Goal: Task Accomplishment & Management: Manage account settings

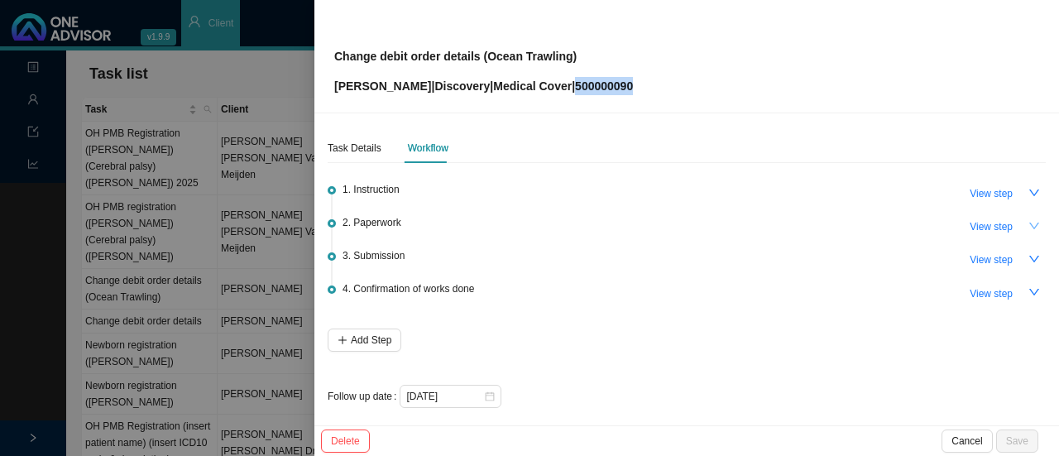
click at [1029, 226] on icon "down" at bounding box center [1034, 226] width 10 height 7
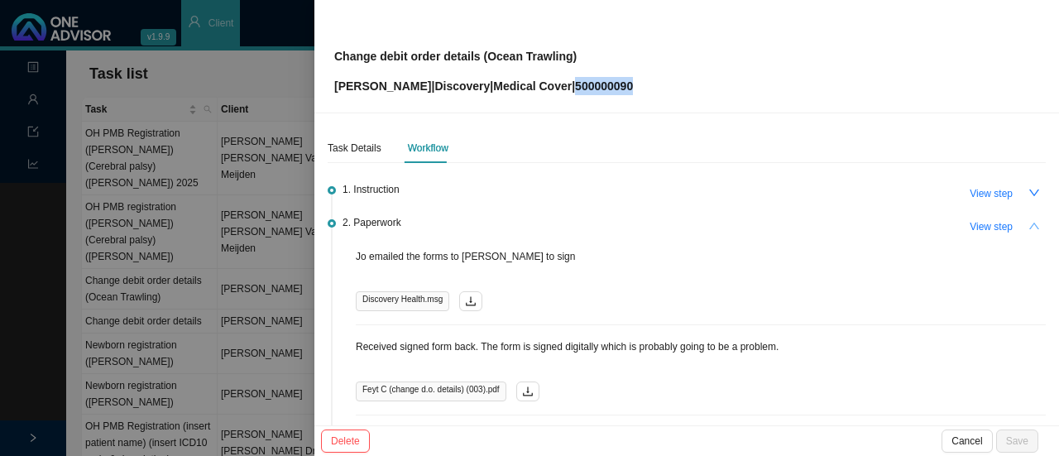
click at [1029, 226] on icon "up" at bounding box center [1035, 226] width 12 height 12
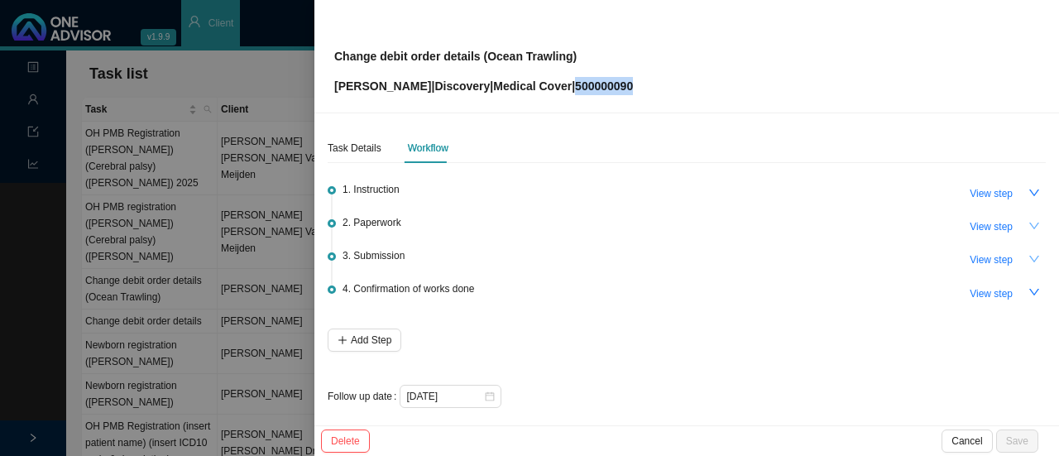
click at [1023, 262] on button "button" at bounding box center [1034, 258] width 23 height 23
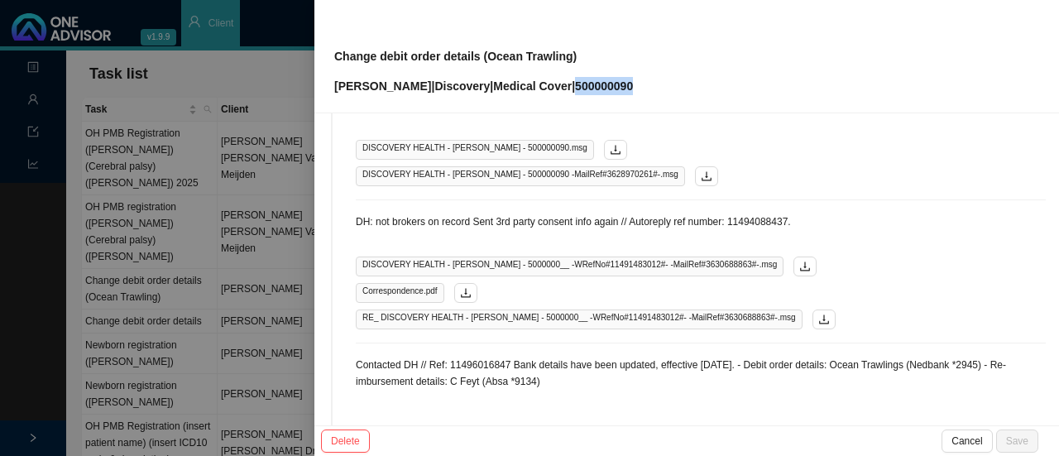
scroll to position [909, 0]
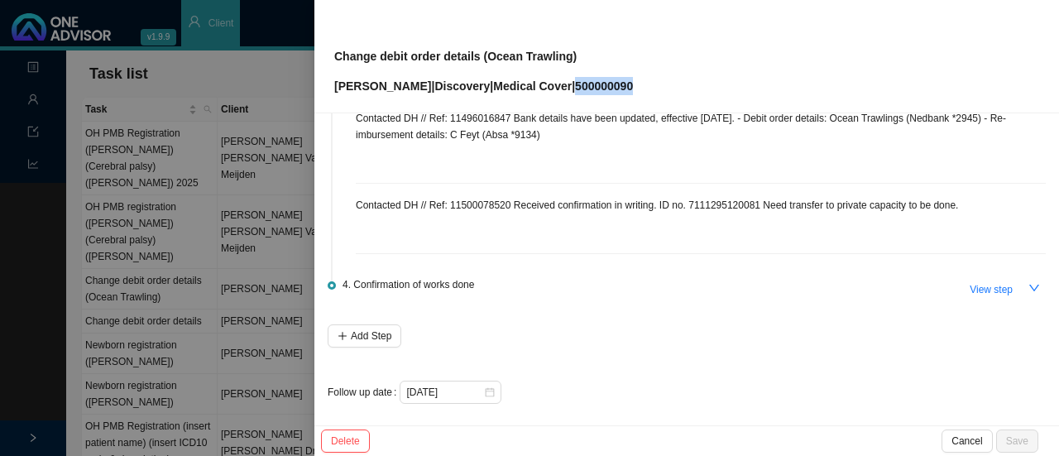
click at [910, 208] on p "Contacted DH // Ref: 11500078520 Received confirmation in writing. ID no. 71112…" at bounding box center [701, 205] width 690 height 17
click at [963, 205] on p "Contacted DH // Ref: 11500078520 Received confirmation in writing. ID no. 71112…" at bounding box center [701, 205] width 690 height 17
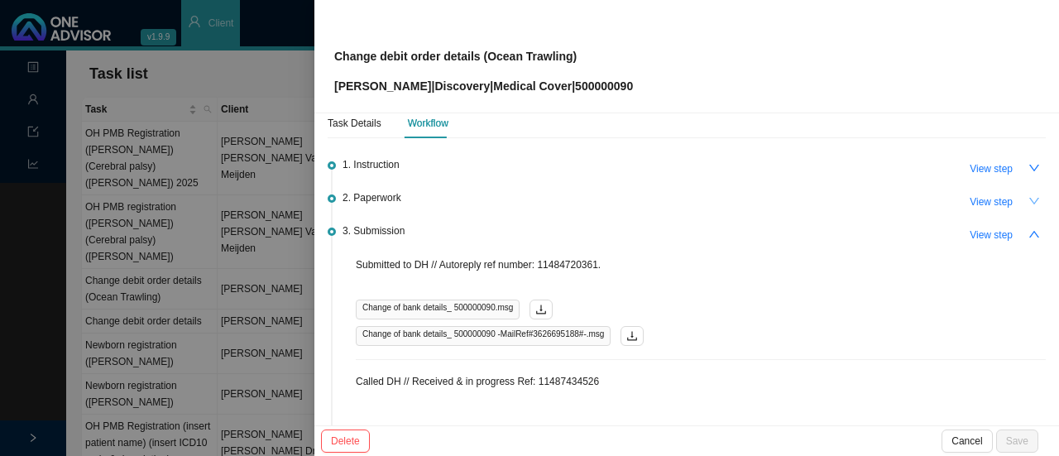
scroll to position [0, 0]
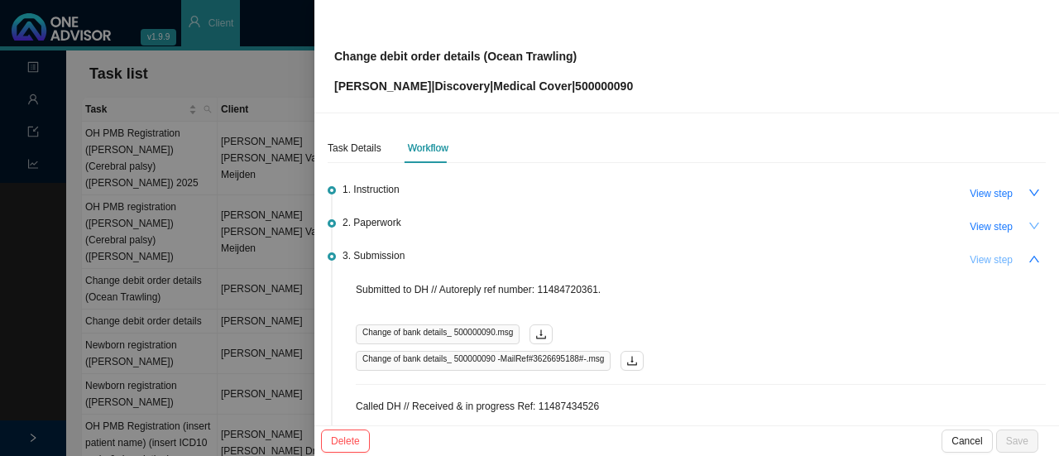
click at [975, 257] on span "View step" at bounding box center [991, 260] width 43 height 17
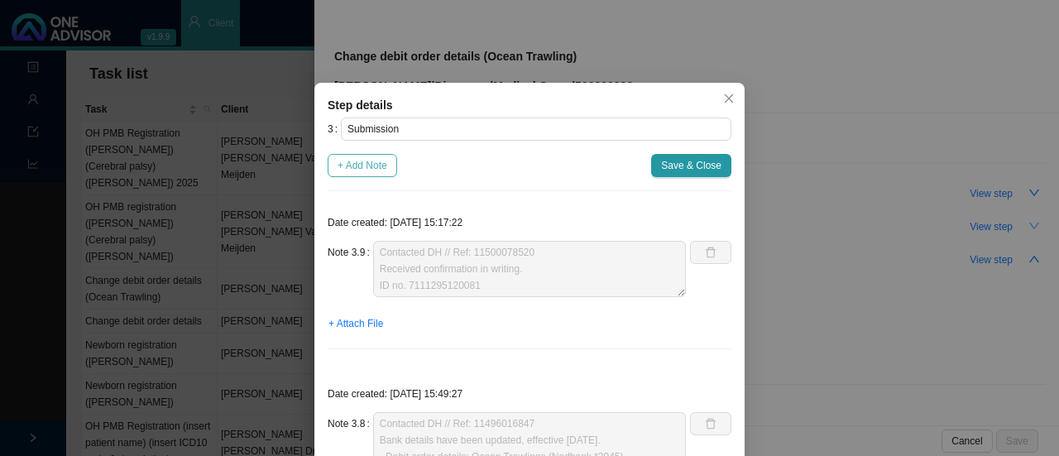
click at [366, 167] on span "+ Add Note" at bounding box center [363, 165] width 50 height 17
type textarea "Contacted DH // Ref: 11500078520 Received confirmation in writing. ID no. 71112…"
type textarea "Contacted DH // Ref: 11496016847 Bank details have been updated, effective [DAT…"
type textarea "DH: not brokers on record Sent 3rd party consent info again // Autoreply ref nu…"
type textarea "Sent instruction from Sea Harvest. Autoreply ref number: 11491443071."
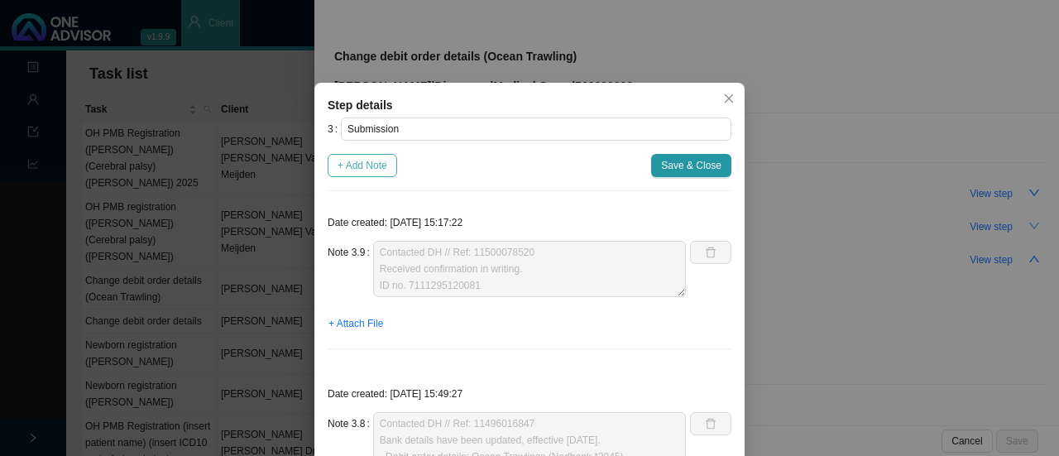
type textarea "Called DH // Ref: [PHONE_NUMBER] Need to do a private capacity form now too Sea…"
type textarea "Third party consent done - informed DH again Autoreply ref number: 11490937174"
type textarea "DH correspondence: Not broker on record Called DH to give details of third part…"
type textarea "Called DH // Received & in progress Ref: 11487434526"
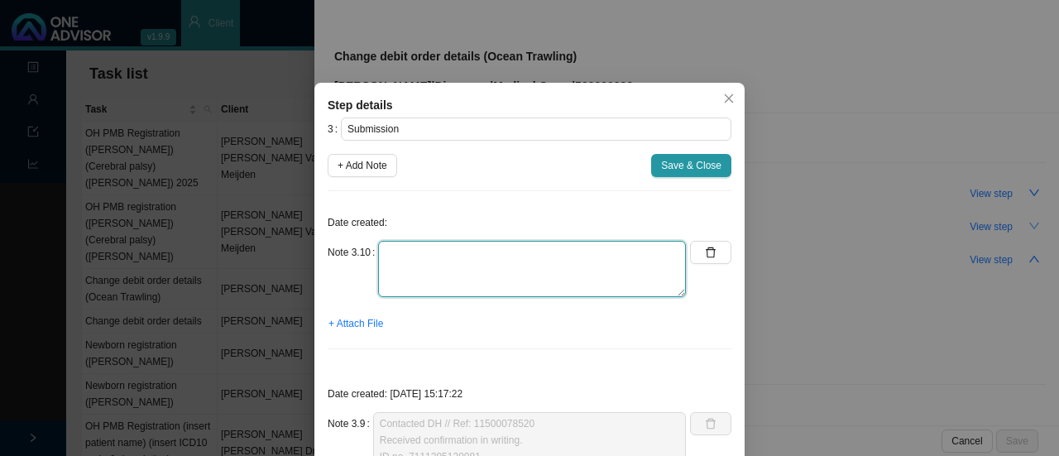
click at [405, 267] on textarea at bounding box center [532, 269] width 308 height 56
type textarea "SubmTo Subject Sent Size Categories [EMAIL_ADDRESS][DOMAIN_NAME] Member: 500000…"
click at [434, 258] on textarea at bounding box center [532, 269] width 308 height 56
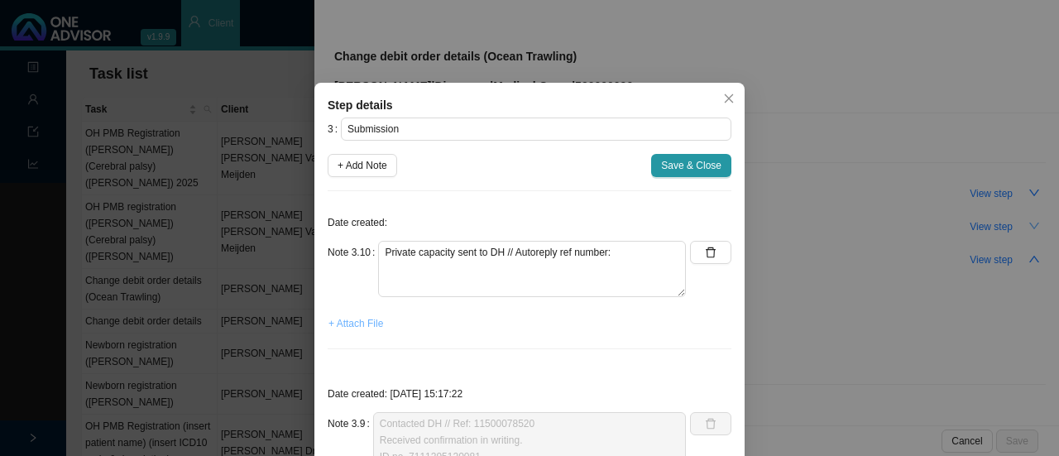
click at [362, 326] on span "+ Attach File" at bounding box center [356, 323] width 55 height 17
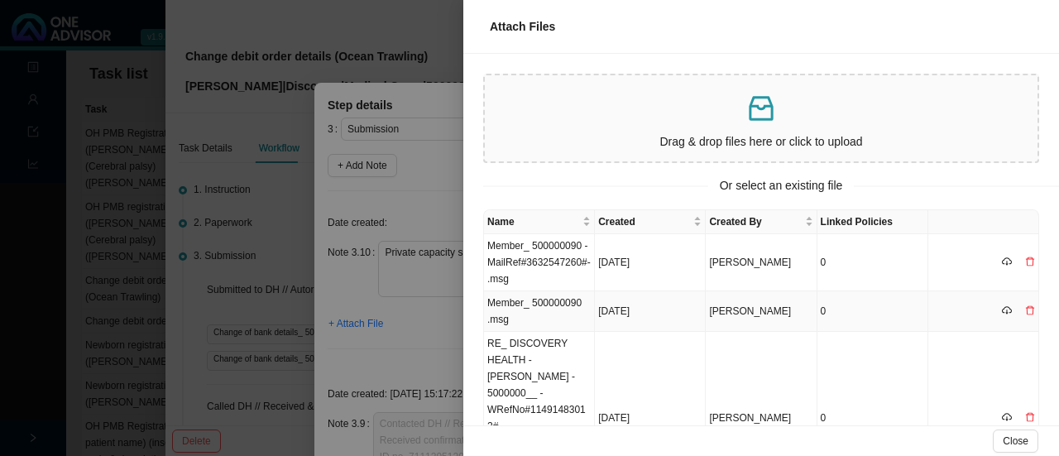
click at [555, 317] on td "Member_ 500000090 .msg" at bounding box center [539, 311] width 111 height 41
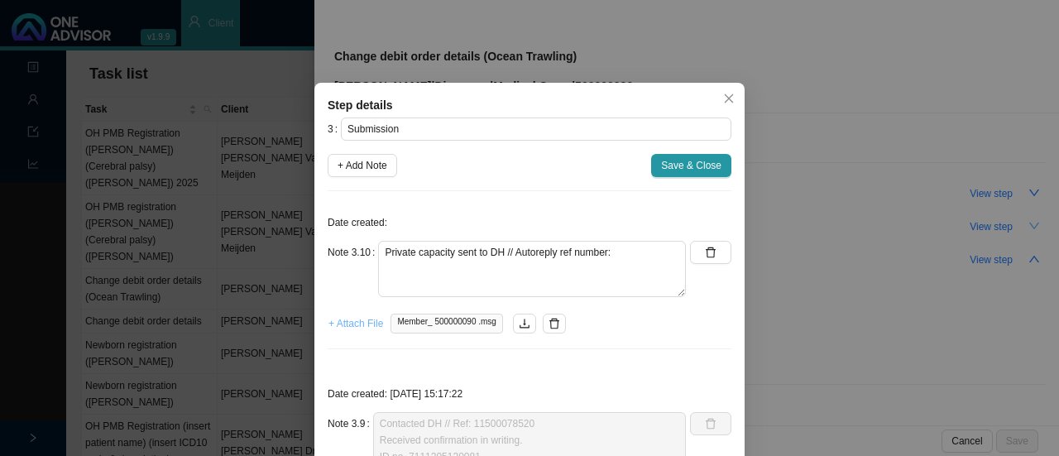
click at [364, 324] on span "+ Attach File" at bounding box center [356, 323] width 55 height 17
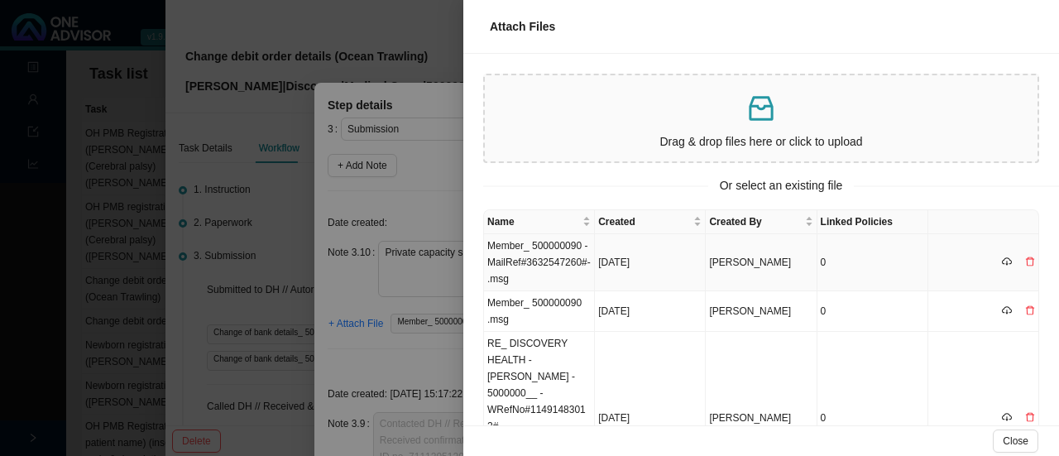
click at [583, 254] on td "Member_ 500000090 -MailRef#3632547260#-.msg" at bounding box center [539, 262] width 111 height 57
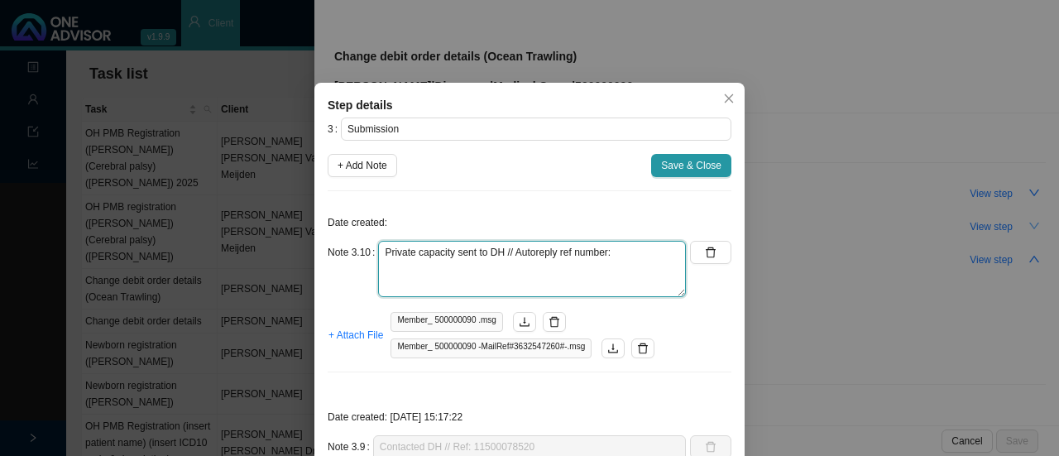
click at [616, 257] on textarea "Private capacity sent to DH // Autoreply ref number:" at bounding box center [532, 269] width 308 height 56
paste textarea "11501374655"
type textarea "Private capacity sent to DH // Autoreply ref number: 11501374655"
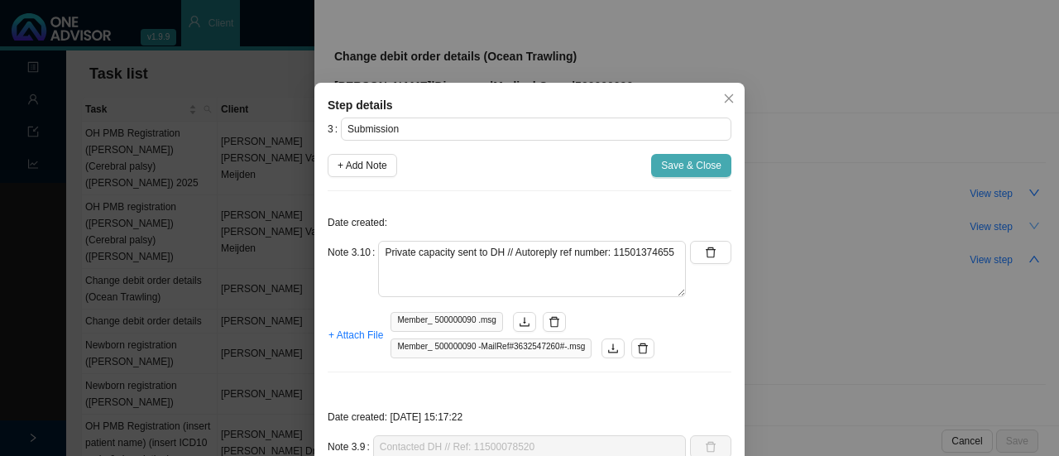
click at [684, 160] on span "Save & Close" at bounding box center [691, 165] width 60 height 17
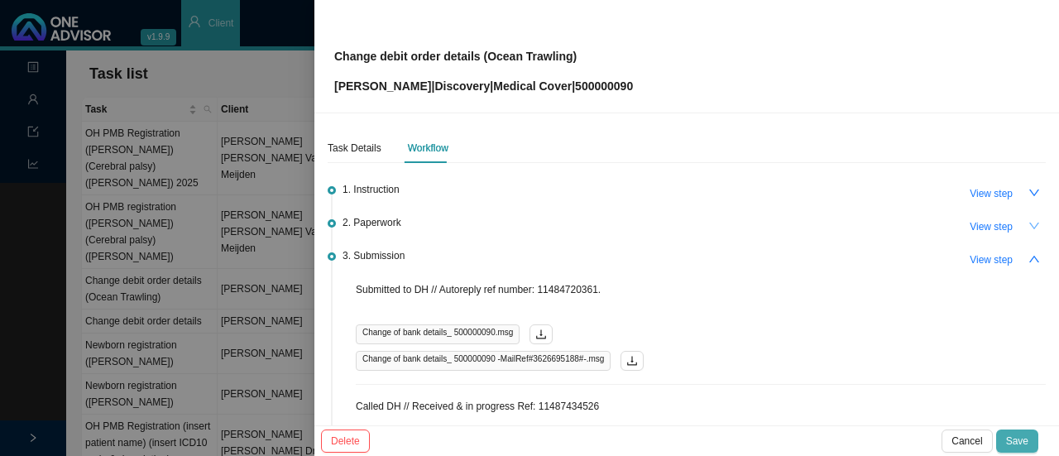
drag, startPoint x: 1026, startPoint y: 444, endPoint x: 1013, endPoint y: 433, distance: 17.6
click at [1029, 443] on button "Save" at bounding box center [1017, 440] width 42 height 23
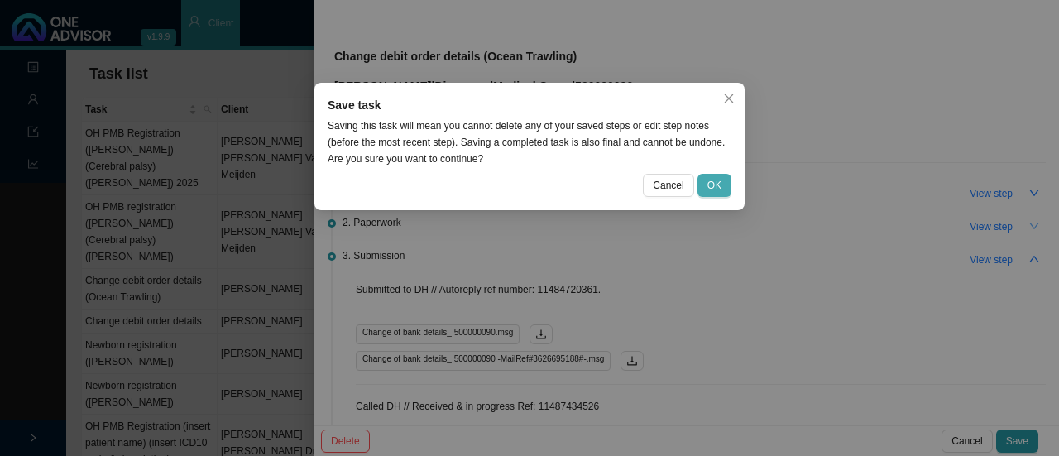
click at [718, 180] on span "OK" at bounding box center [715, 185] width 14 height 17
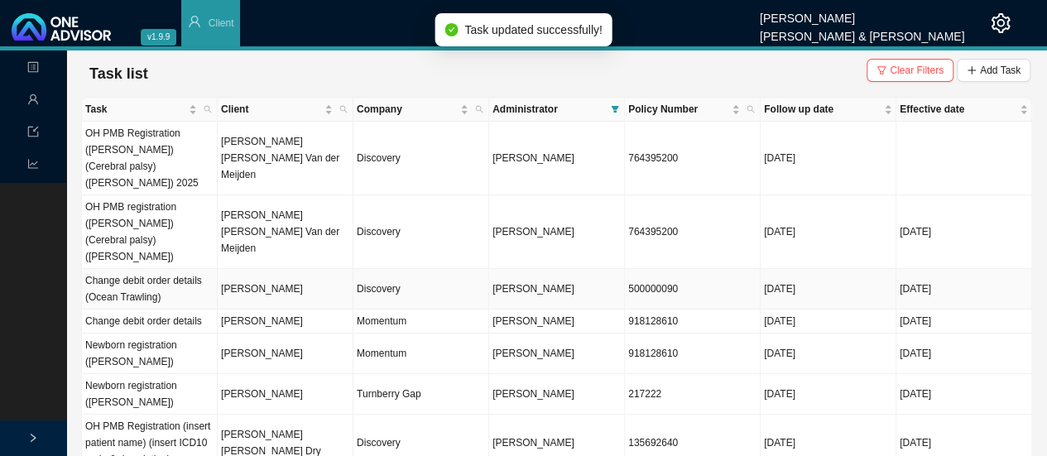
click at [379, 269] on td "Discovery" at bounding box center [421, 289] width 136 height 41
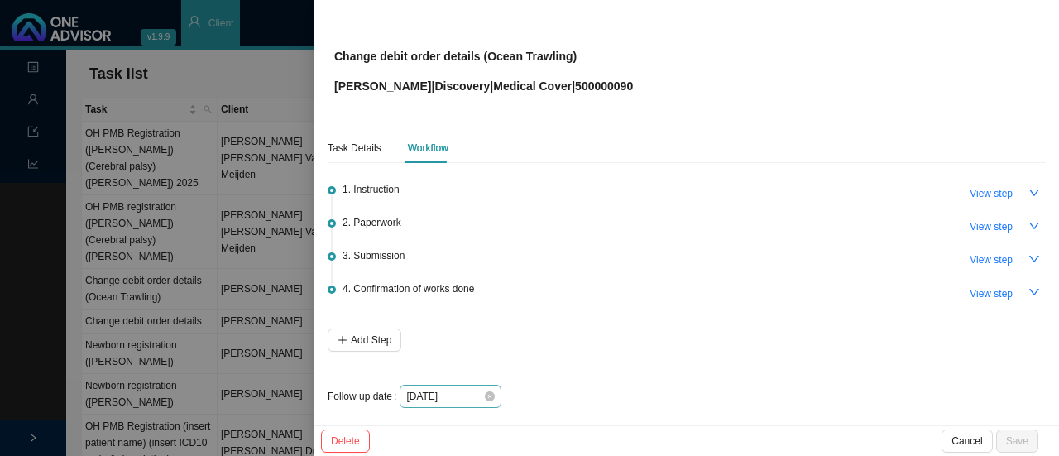
click at [487, 403] on div "[DATE]" at bounding box center [451, 396] width 102 height 23
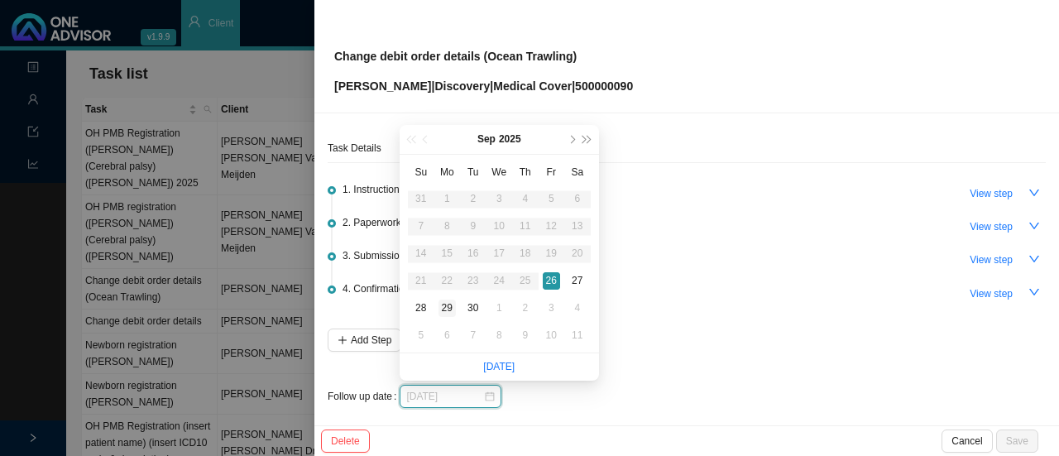
type input "[DATE]"
drag, startPoint x: 449, startPoint y: 310, endPoint x: 468, endPoint y: 306, distance: 18.7
click at [451, 310] on div "29" at bounding box center [447, 308] width 17 height 17
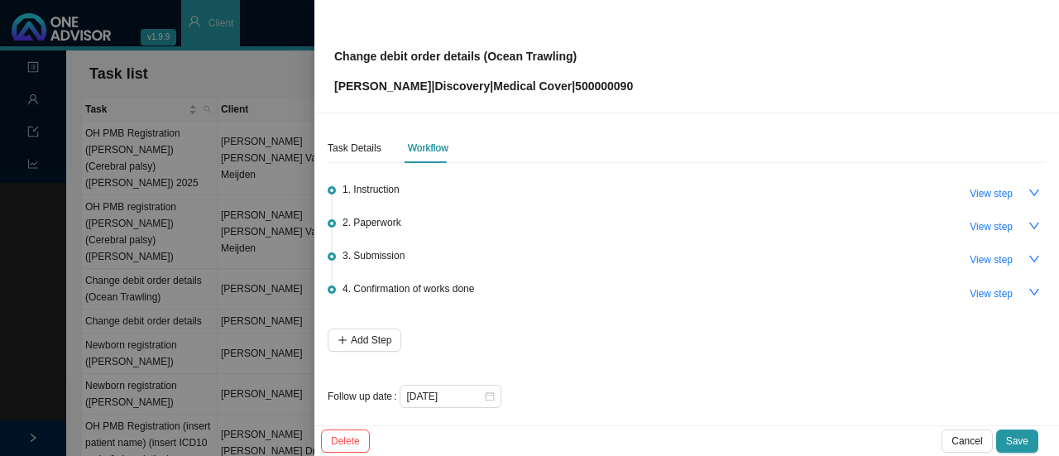
click at [654, 281] on div "4. Confirmation of works done View step" at bounding box center [694, 292] width 703 height 25
click at [1020, 439] on span "Save" at bounding box center [1017, 441] width 22 height 17
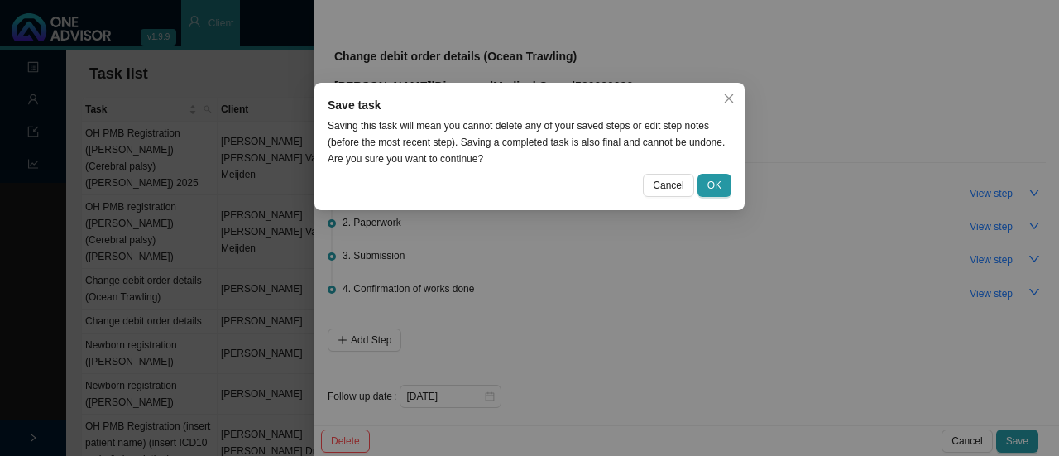
drag, startPoint x: 715, startPoint y: 179, endPoint x: 602, endPoint y: 182, distance: 112.6
click at [715, 178] on span "OK" at bounding box center [715, 185] width 14 height 17
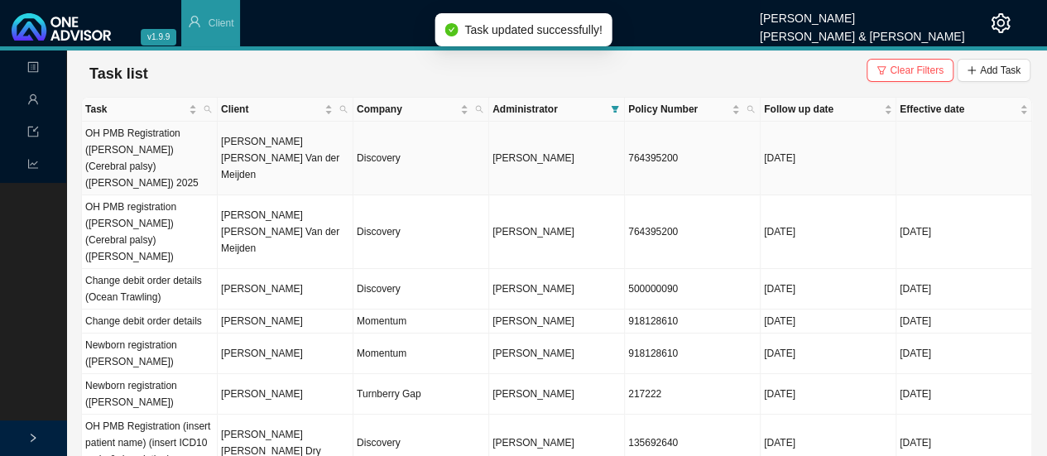
drag, startPoint x: 260, startPoint y: 158, endPoint x: 281, endPoint y: 152, distance: 22.3
click at [262, 156] on td "[PERSON_NAME] [PERSON_NAME] Van der Meijden" at bounding box center [286, 159] width 136 height 74
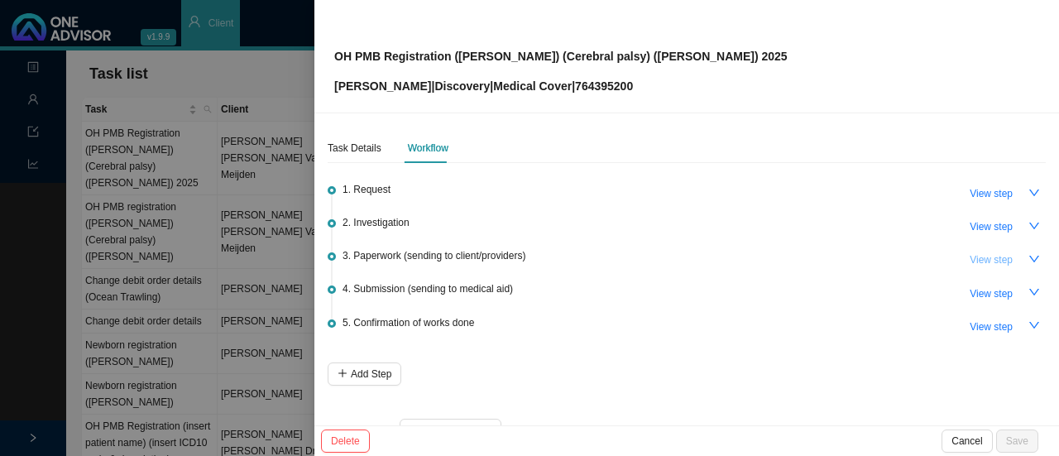
click at [981, 263] on span "View step" at bounding box center [991, 260] width 43 height 17
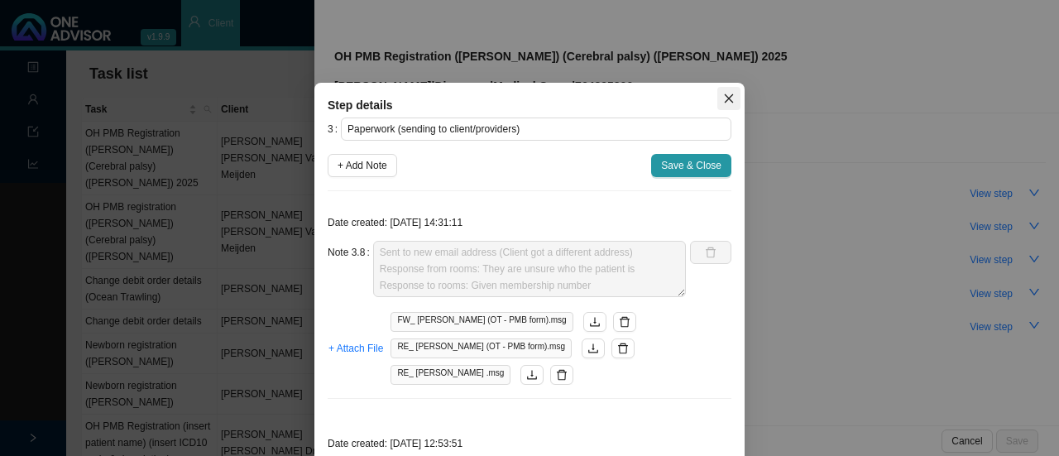
click at [723, 102] on icon "close" at bounding box center [729, 99] width 12 height 12
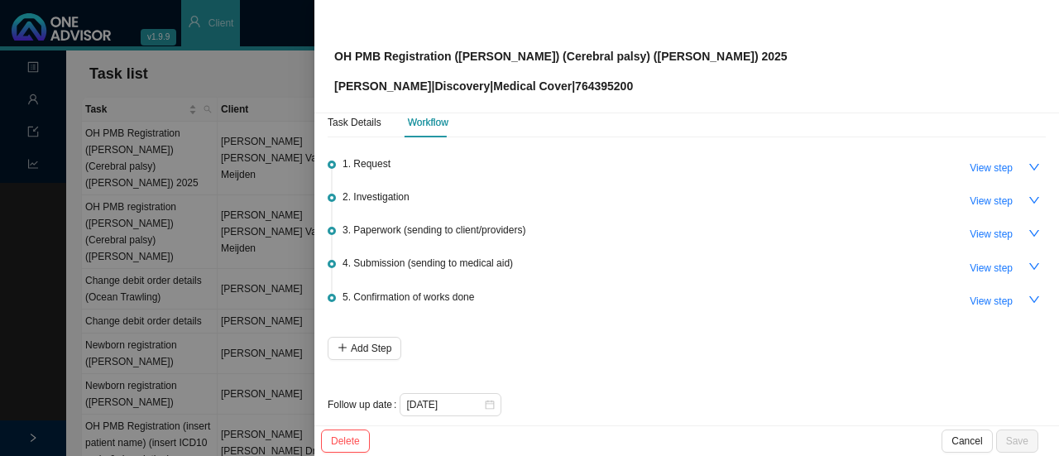
scroll to position [40, 0]
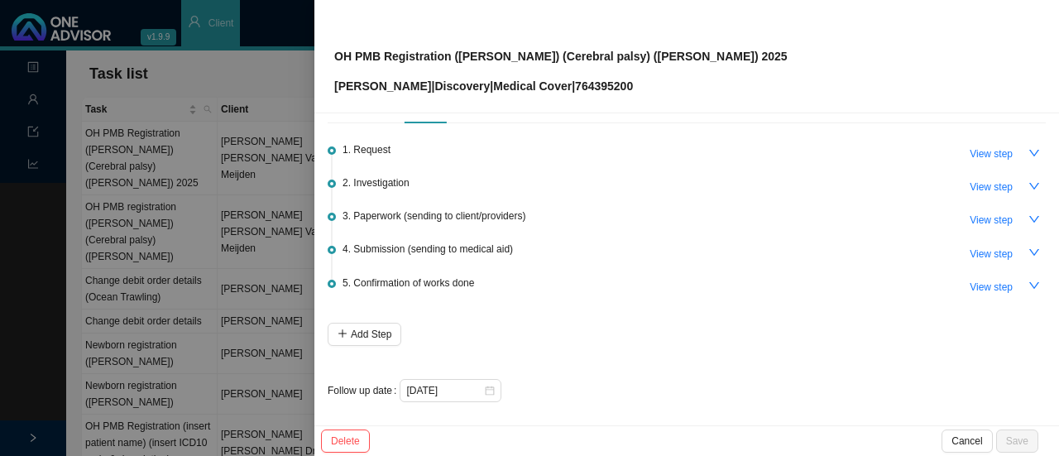
click at [276, 79] on div at bounding box center [529, 228] width 1059 height 456
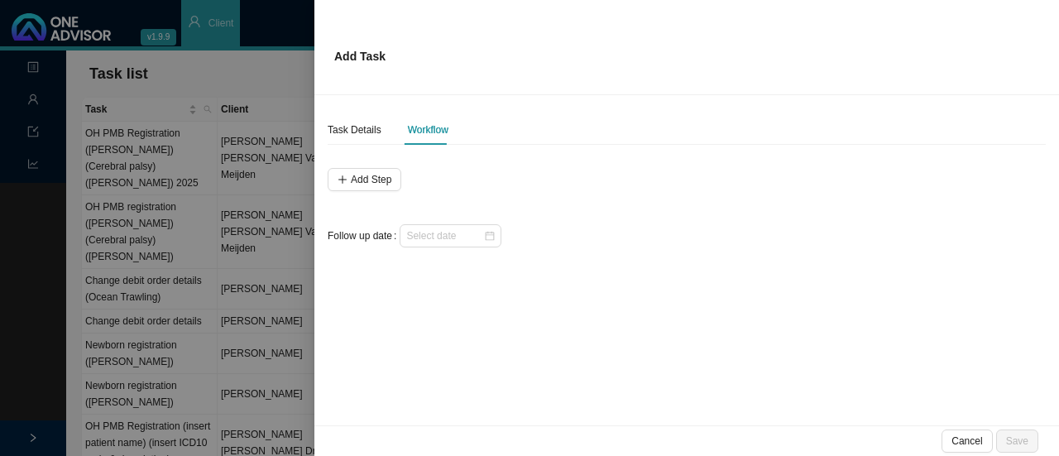
scroll to position [0, 0]
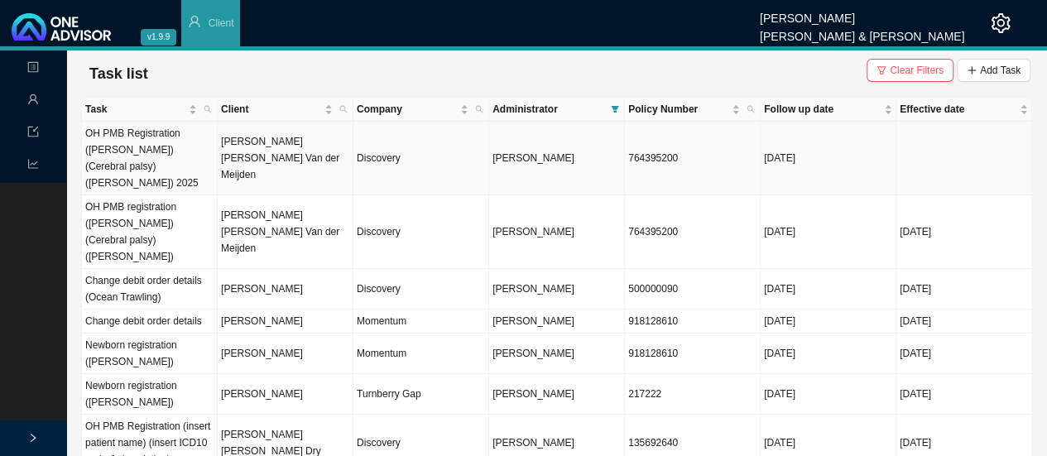
drag, startPoint x: 400, startPoint y: 151, endPoint x: 488, endPoint y: 156, distance: 88.7
click at [404, 151] on td "Discovery" at bounding box center [421, 159] width 136 height 74
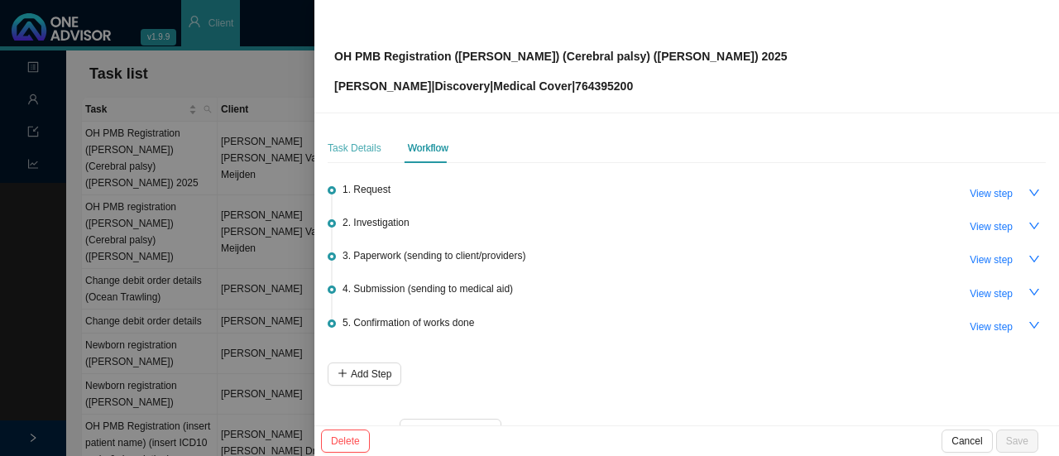
click at [362, 137] on div "Task Details" at bounding box center [355, 148] width 54 height 30
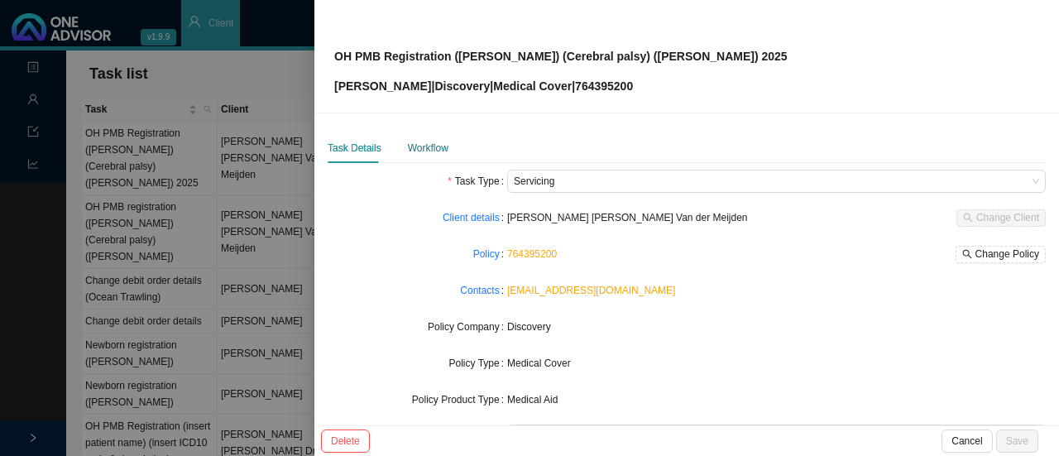
click at [429, 146] on div "Workflow" at bounding box center [428, 148] width 41 height 17
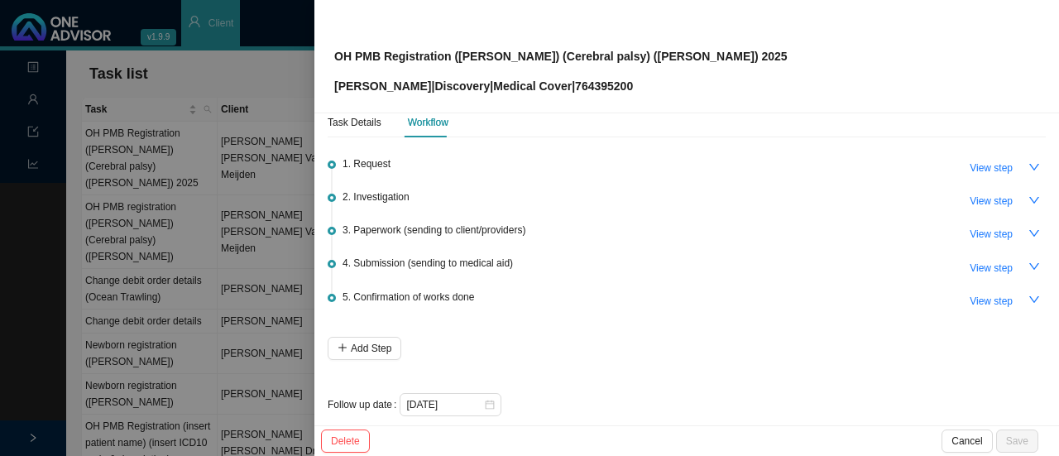
scroll to position [40, 0]
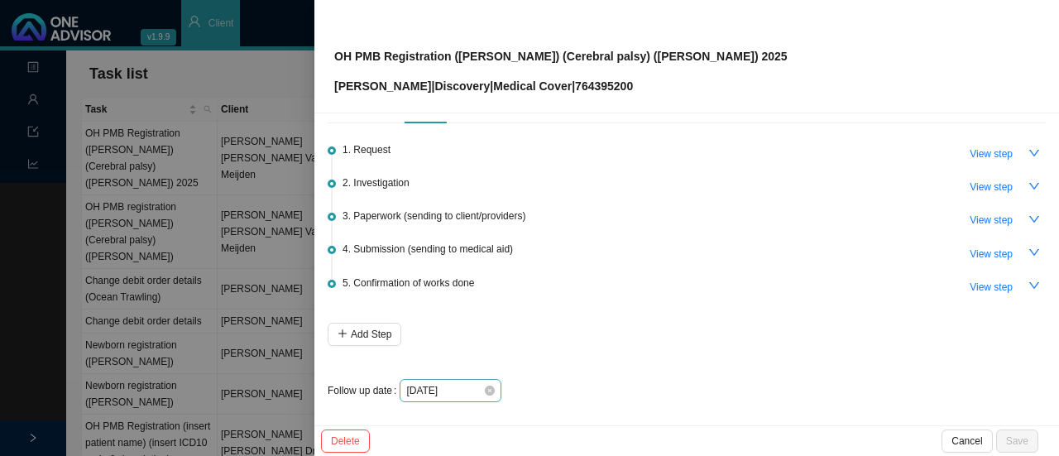
click at [485, 393] on div "[DATE]" at bounding box center [450, 390] width 89 height 17
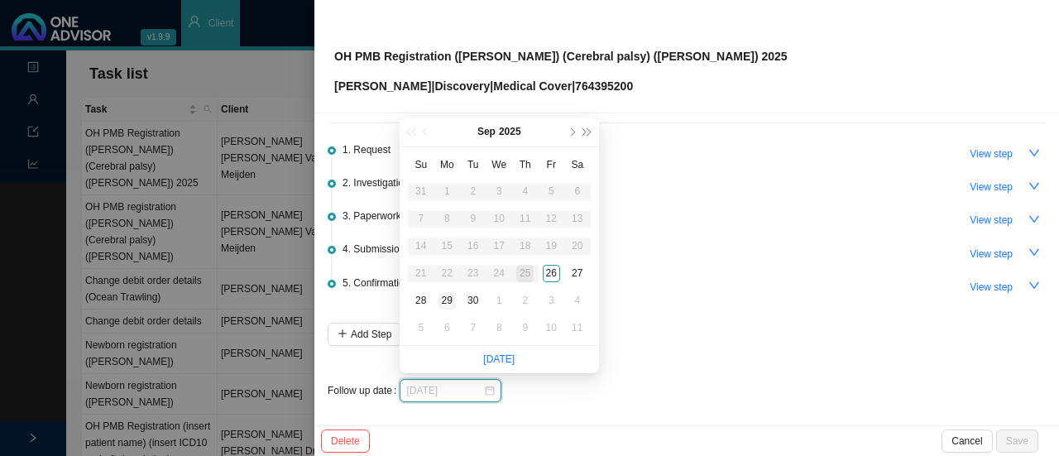
type input "[DATE]"
click at [451, 296] on div "29" at bounding box center [447, 300] width 17 height 17
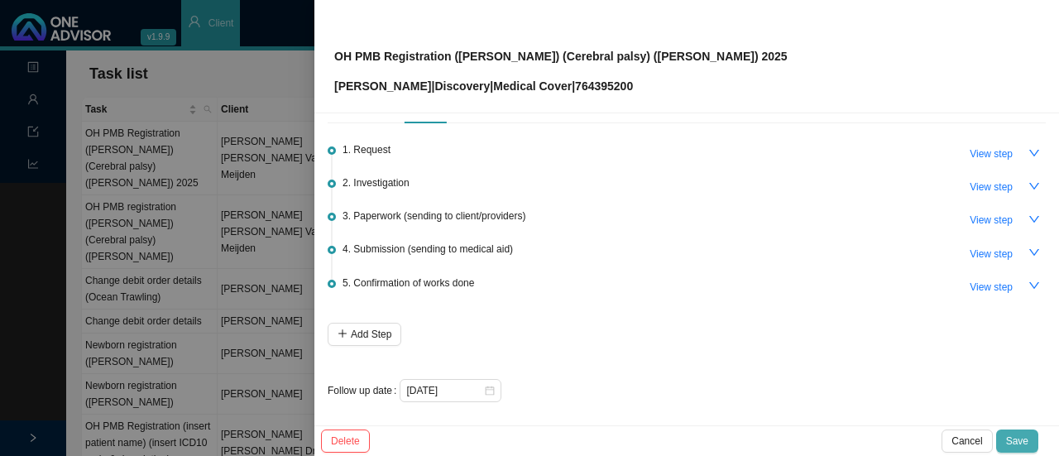
click at [1006, 432] on button "Save" at bounding box center [1017, 440] width 42 height 23
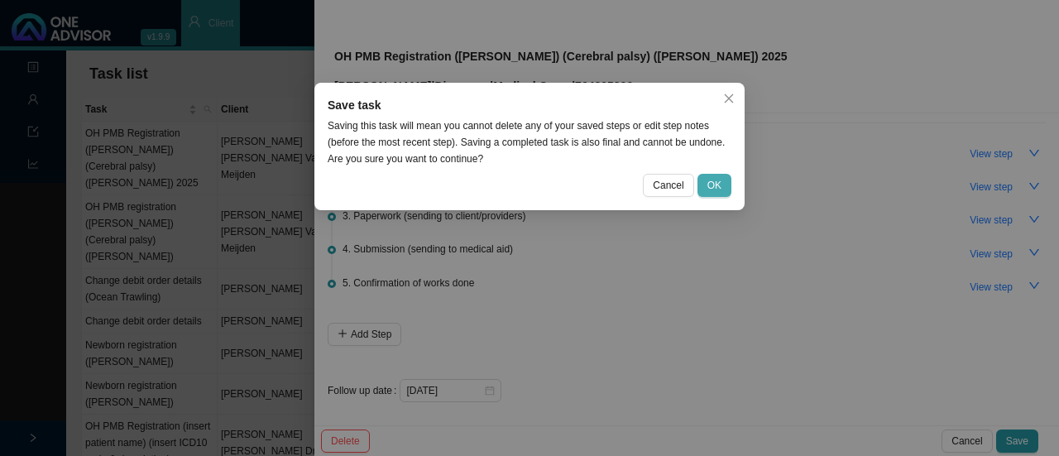
click at [715, 179] on span "OK" at bounding box center [715, 185] width 14 height 17
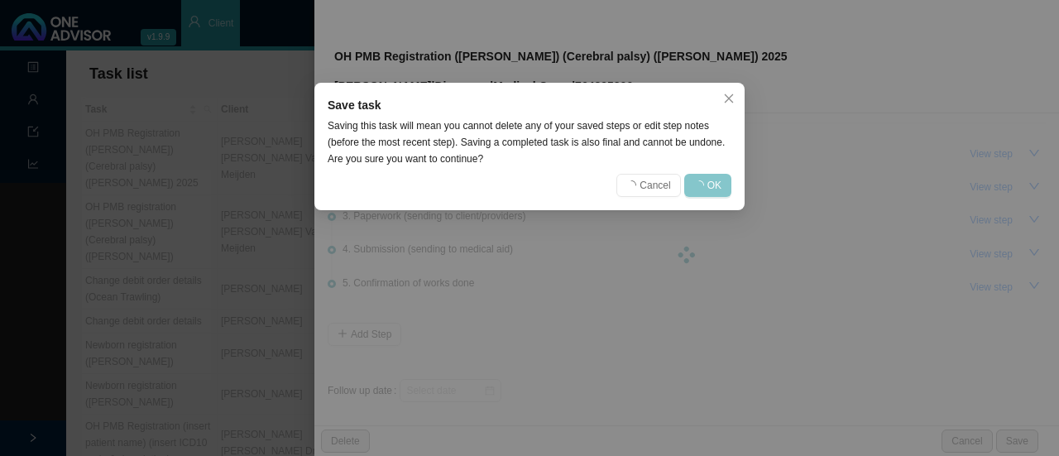
scroll to position [0, 0]
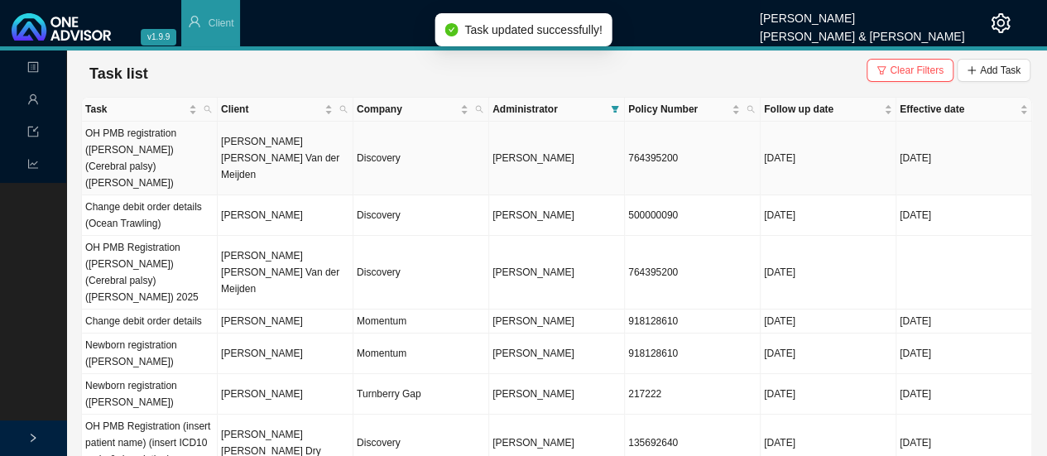
click at [266, 160] on td "[PERSON_NAME] [PERSON_NAME] Van der Meijden" at bounding box center [286, 159] width 136 height 74
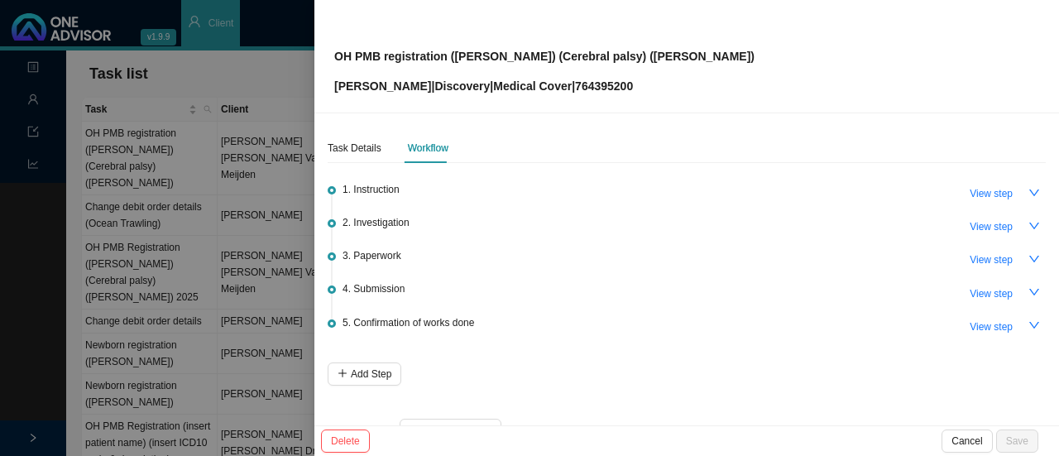
scroll to position [40, 0]
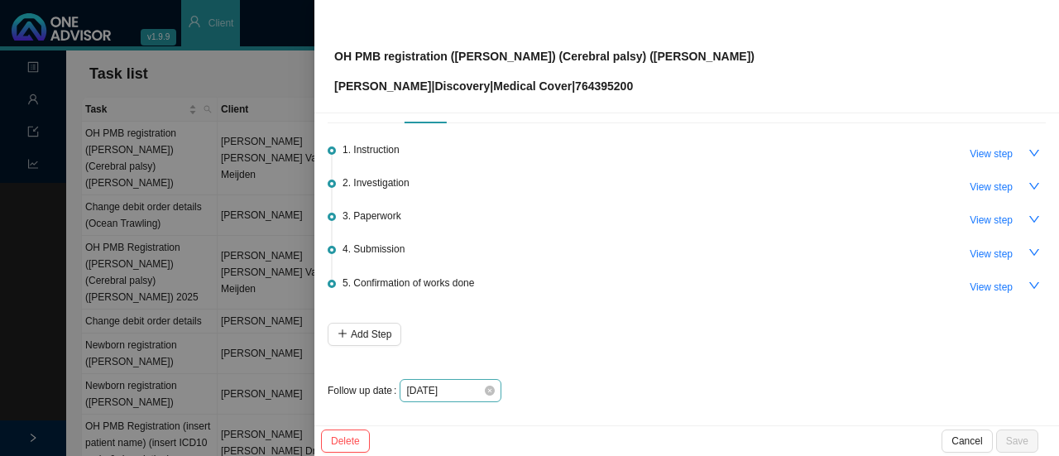
click at [492, 394] on div "[DATE]" at bounding box center [450, 390] width 89 height 17
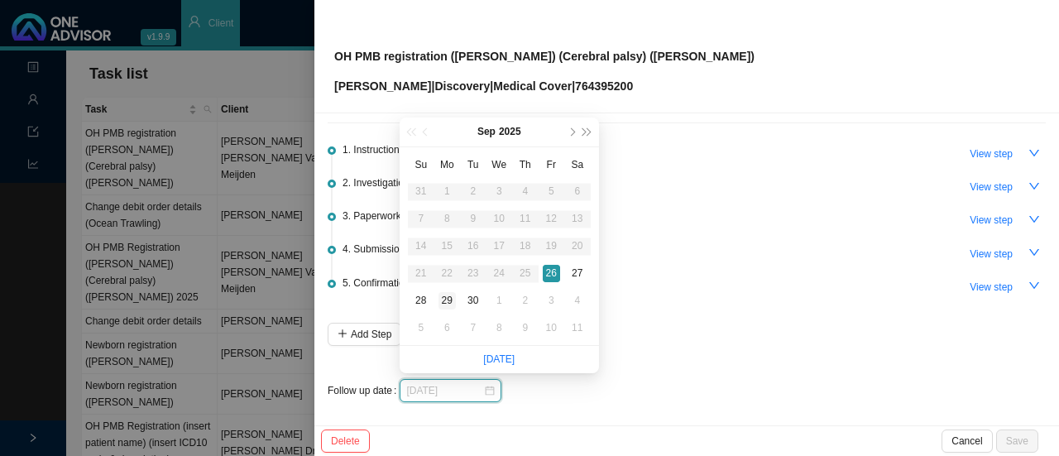
type input "[DATE]"
click at [450, 295] on div "29" at bounding box center [447, 300] width 17 height 17
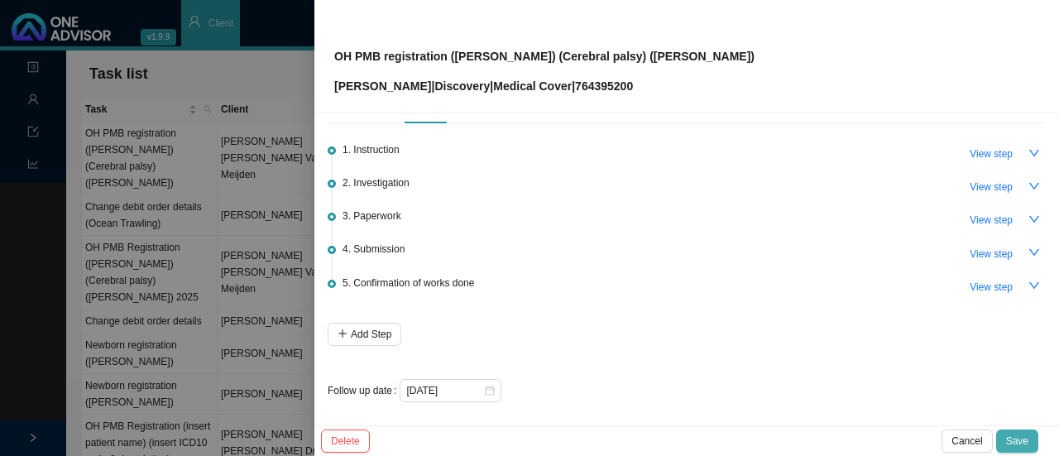
click at [1020, 441] on span "Save" at bounding box center [1017, 441] width 22 height 17
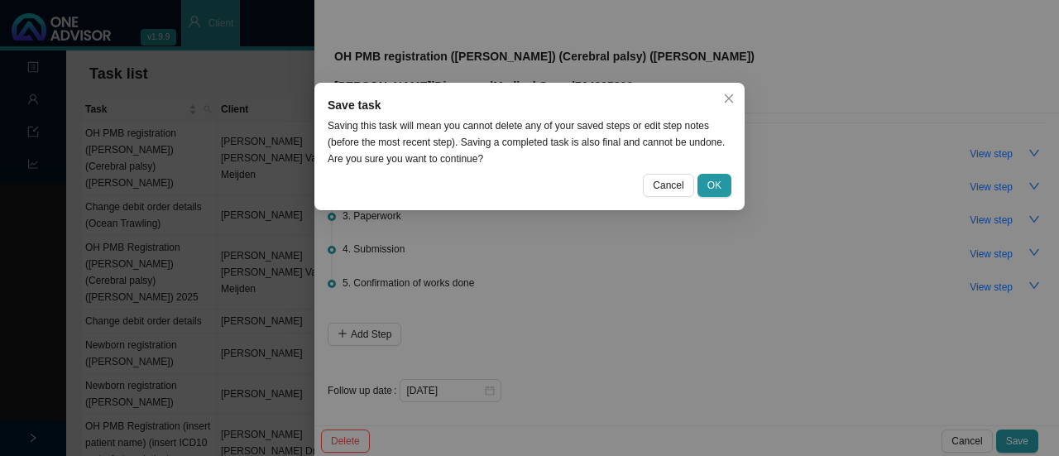
drag, startPoint x: 710, startPoint y: 180, endPoint x: 705, endPoint y: 157, distance: 22.9
click at [711, 180] on span "OK" at bounding box center [715, 185] width 14 height 17
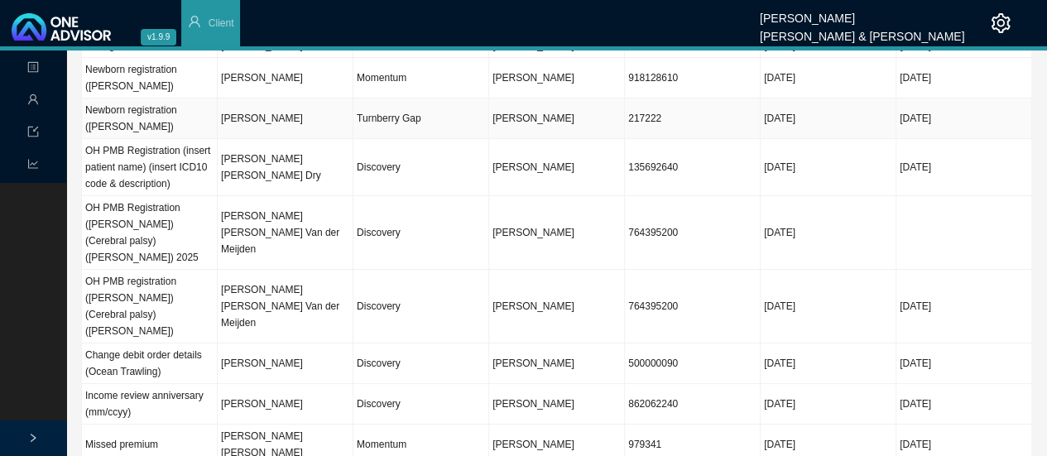
scroll to position [0, 0]
